Goal: Check status: Check status

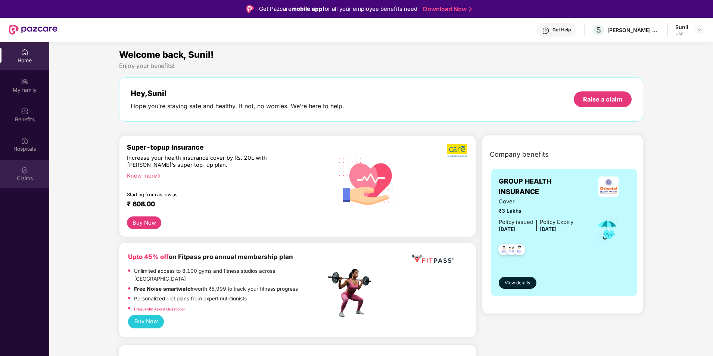
click at [28, 171] on img at bounding box center [24, 170] width 7 height 7
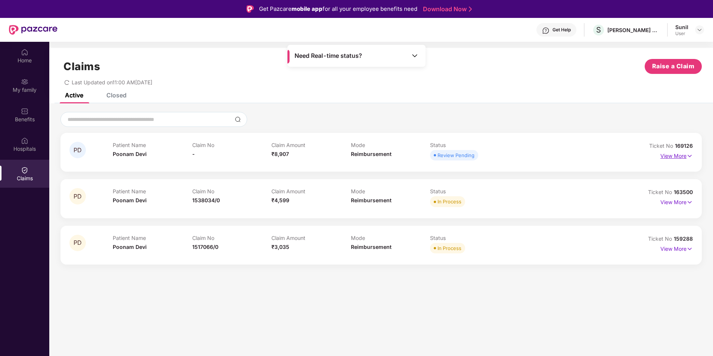
click at [677, 156] on p "View More" at bounding box center [677, 155] width 32 height 10
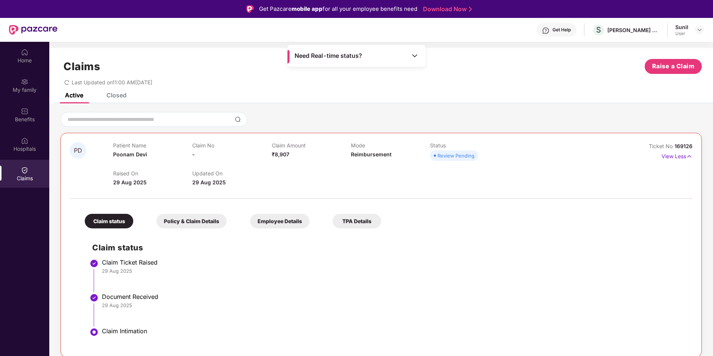
click at [124, 94] on div "Closed" at bounding box center [116, 95] width 20 height 7
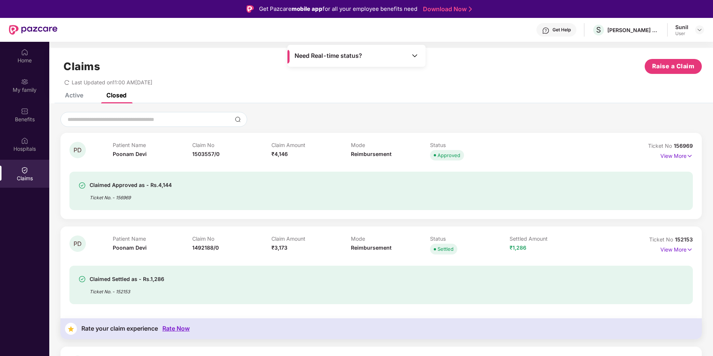
click at [73, 94] on div "Active" at bounding box center [74, 95] width 18 height 7
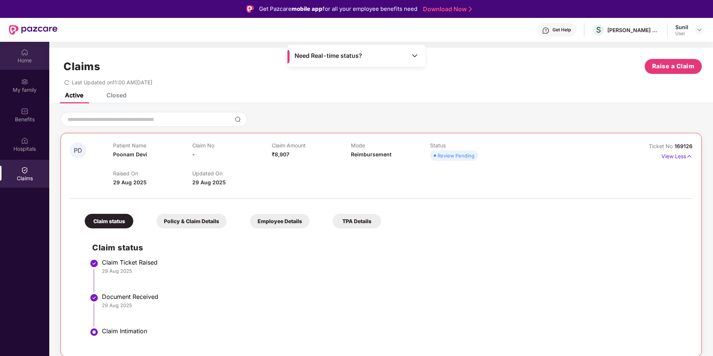
click at [32, 54] on div "Home" at bounding box center [24, 56] width 49 height 28
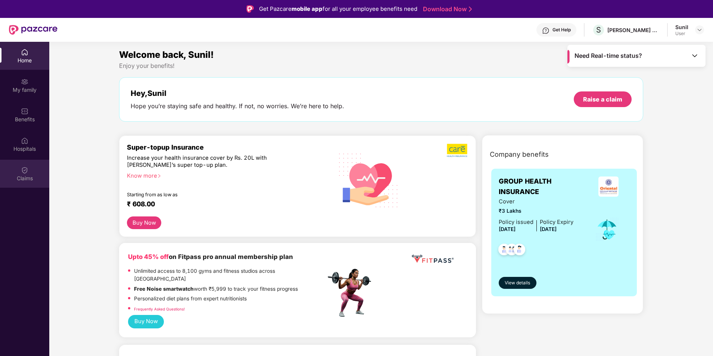
click at [33, 173] on div "Claims" at bounding box center [24, 174] width 49 height 28
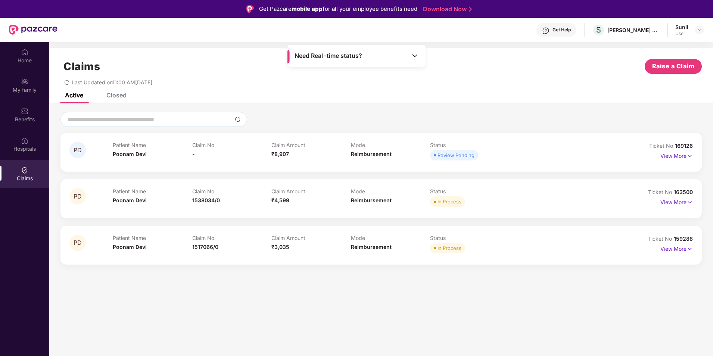
click at [116, 100] on div "Closed" at bounding box center [110, 95] width 31 height 16
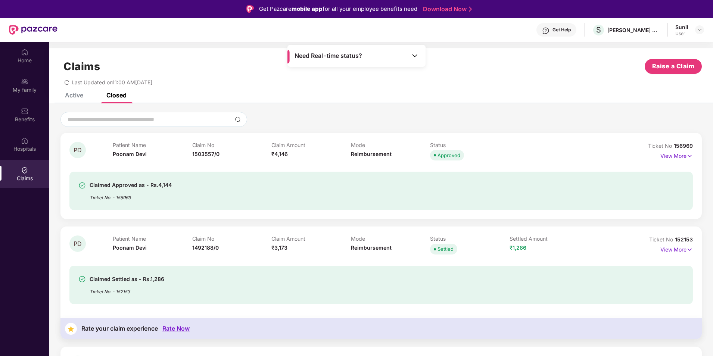
click at [73, 94] on div "Active" at bounding box center [74, 95] width 18 height 7
